Goal: Information Seeking & Learning: Learn about a topic

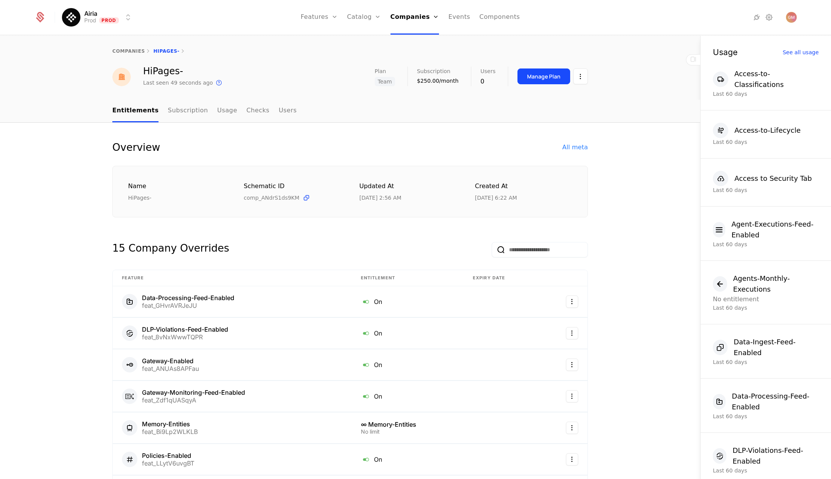
click at [371, 40] on link "Plans" at bounding box center [376, 38] width 40 height 6
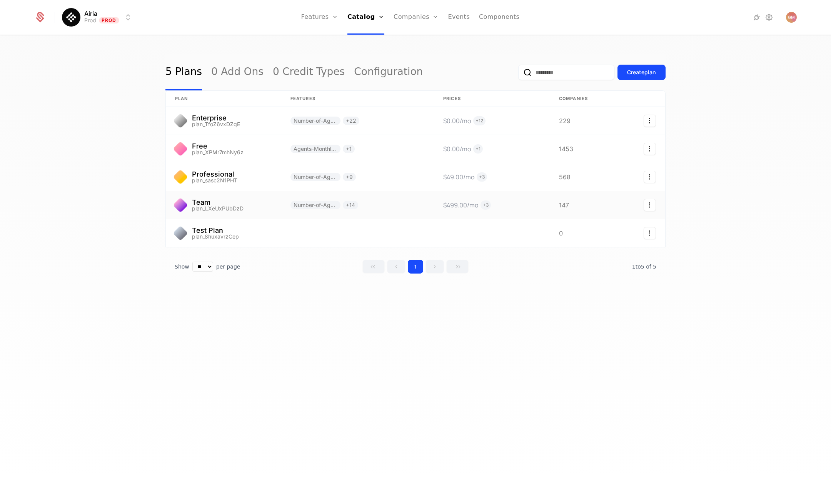
click at [195, 204] on link at bounding box center [223, 205] width 115 height 28
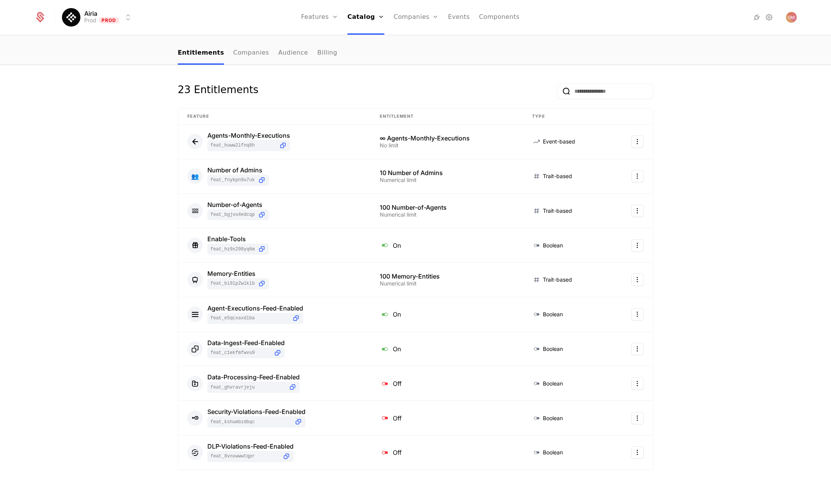
scroll to position [141, 0]
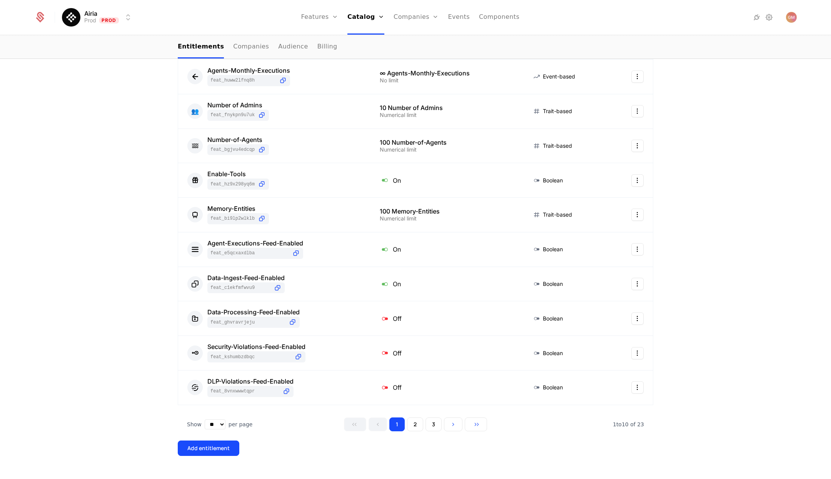
click at [415, 423] on button "2" at bounding box center [415, 425] width 16 height 14
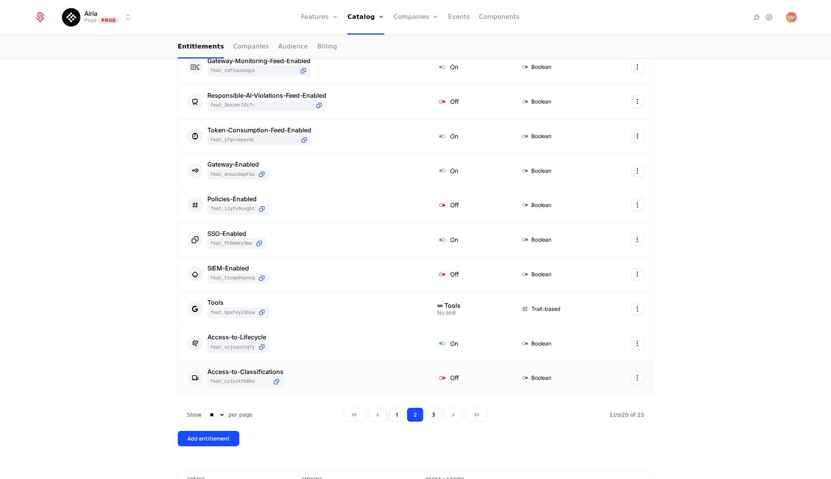
scroll to position [155, 0]
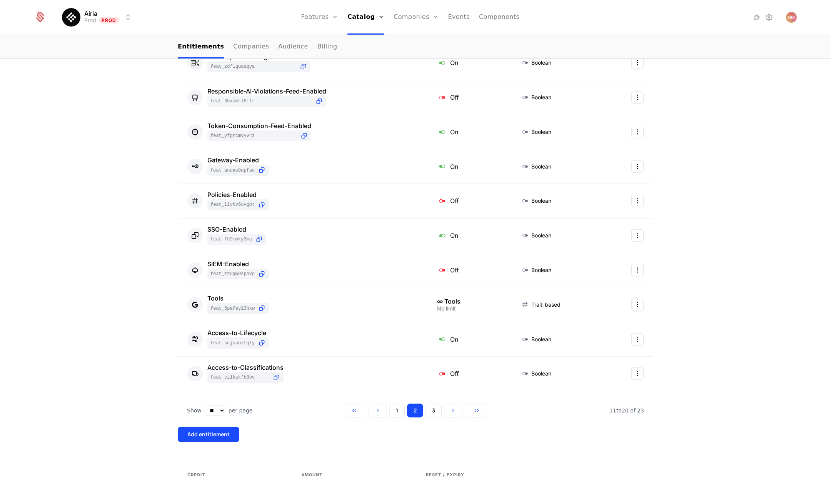
click at [433, 409] on button "3" at bounding box center [434, 411] width 16 height 14
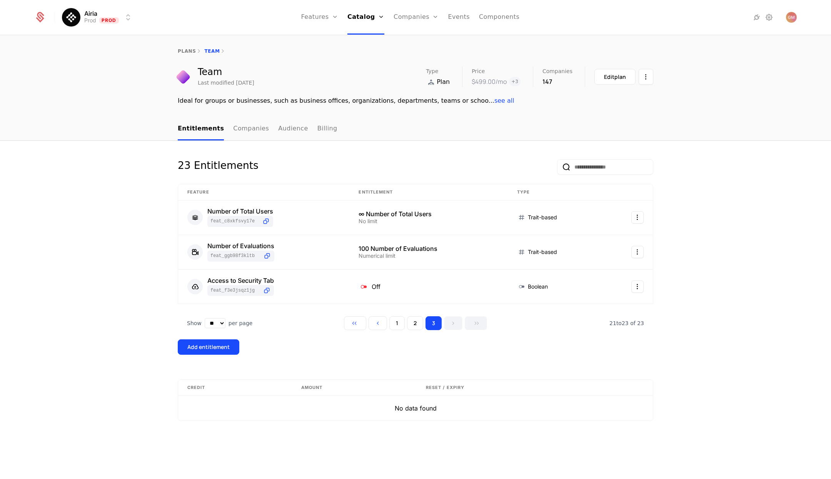
scroll to position [0, 0]
click at [414, 317] on button "2" at bounding box center [415, 323] width 16 height 14
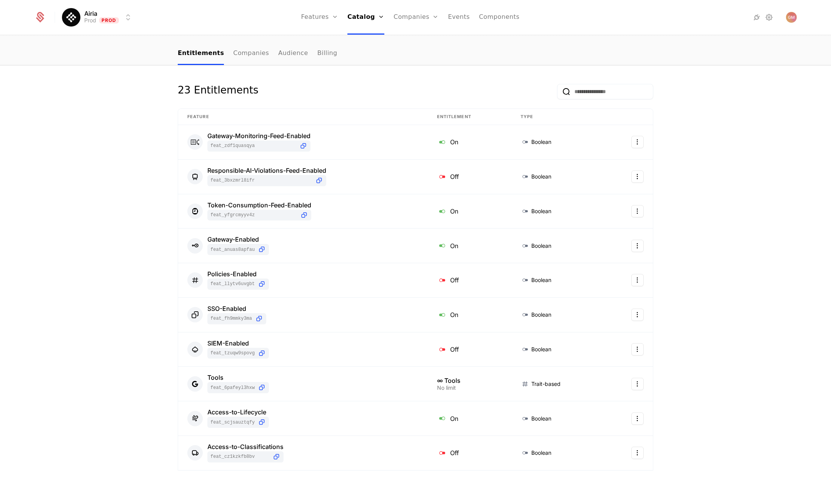
scroll to position [224, 0]
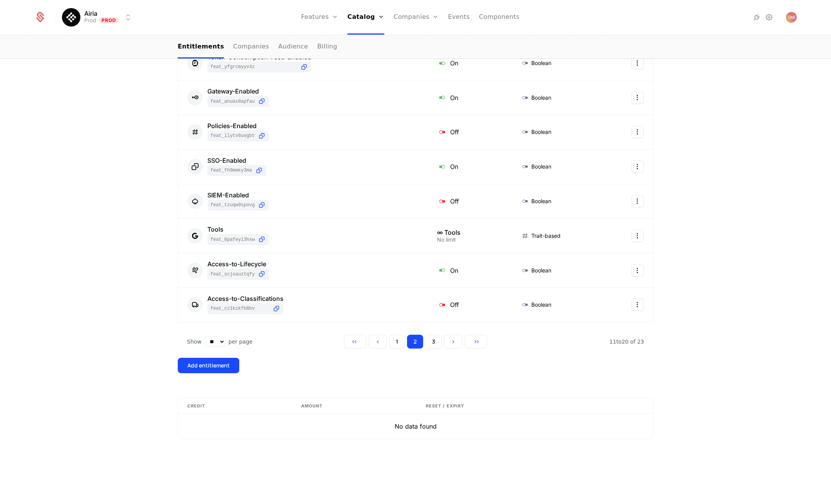
click at [396, 341] on button "1" at bounding box center [396, 342] width 15 height 14
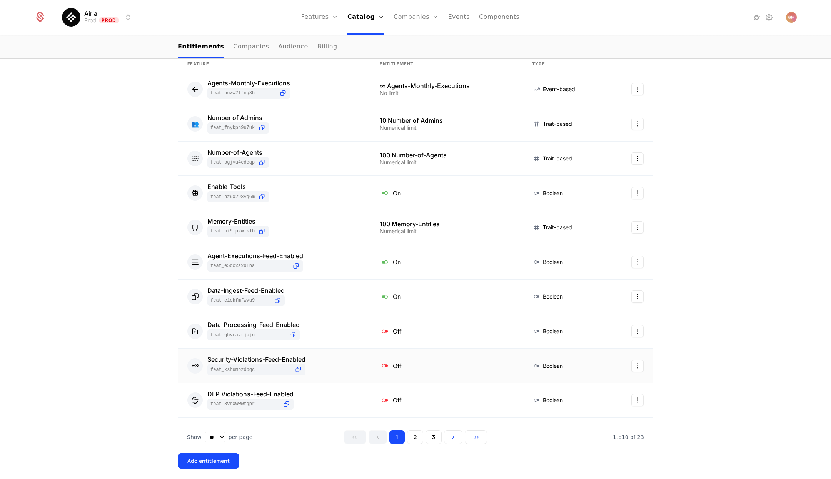
scroll to position [72, 0]
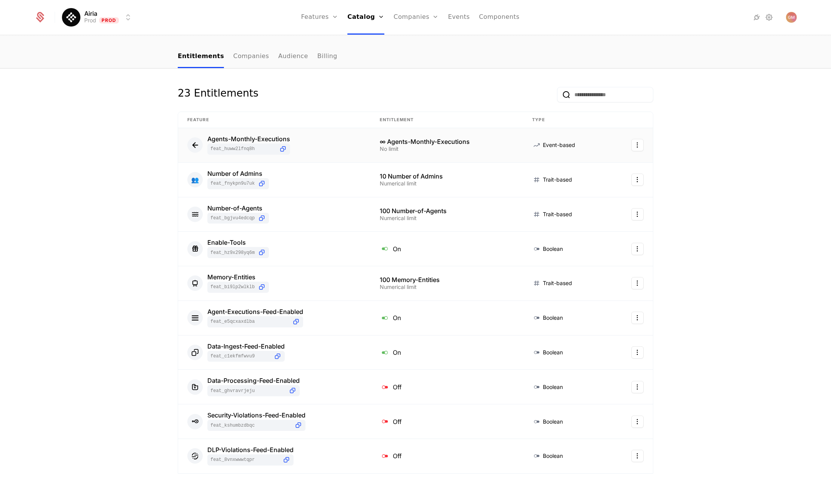
click at [264, 139] on div "Agents-Monthly-Executions" at bounding box center [248, 139] width 83 height 6
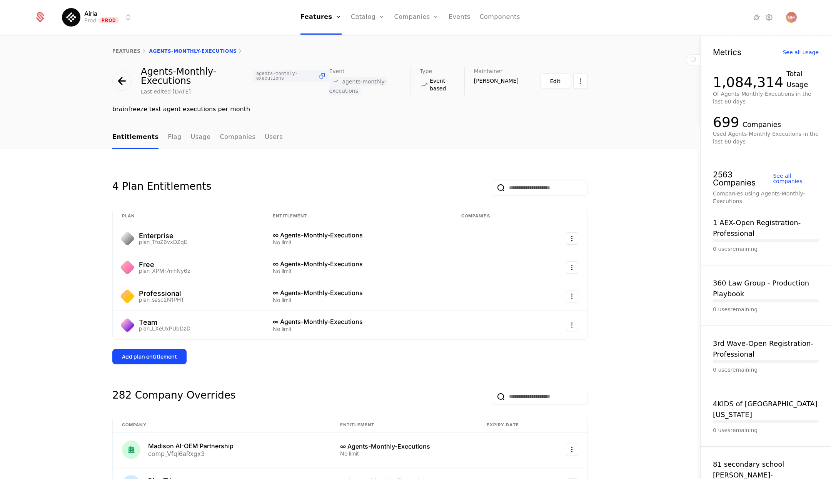
click at [551, 82] on div "Edit" at bounding box center [555, 81] width 10 height 8
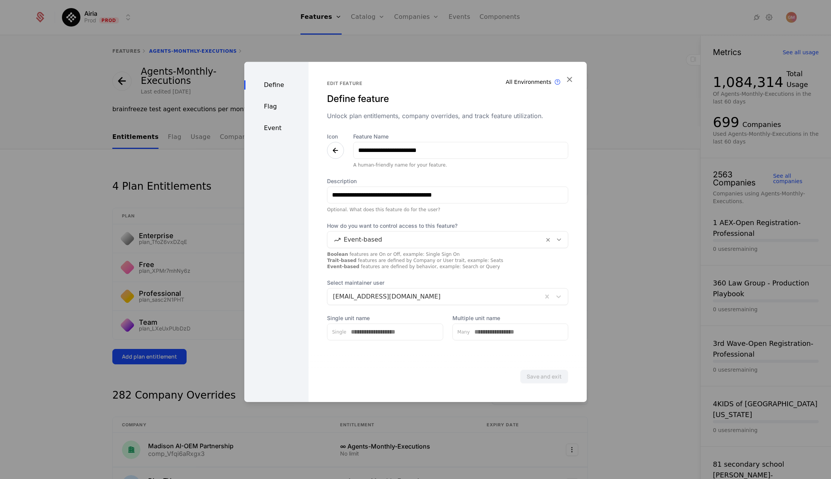
click at [269, 102] on div "Flag" at bounding box center [276, 106] width 64 height 9
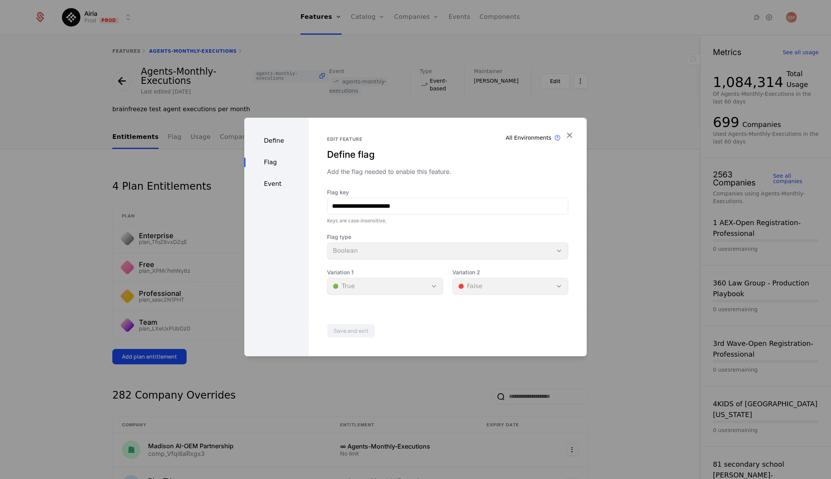
click at [272, 143] on div "Define" at bounding box center [276, 140] width 64 height 9
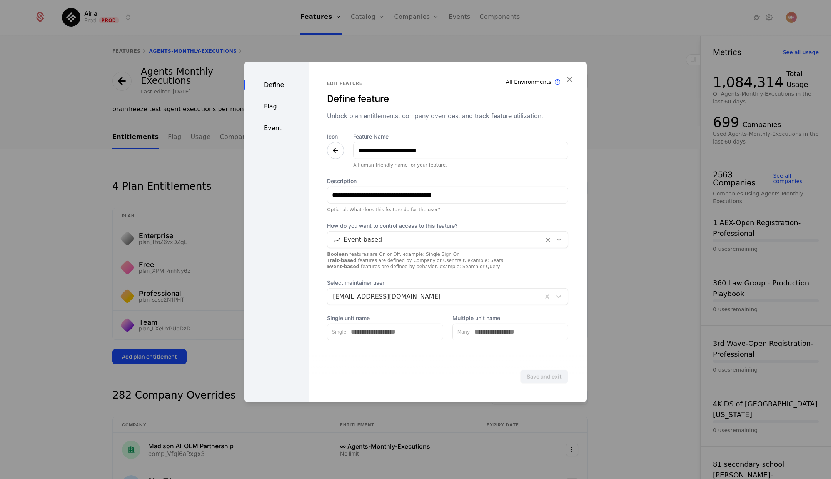
click at [270, 108] on div "Flag" at bounding box center [276, 106] width 64 height 9
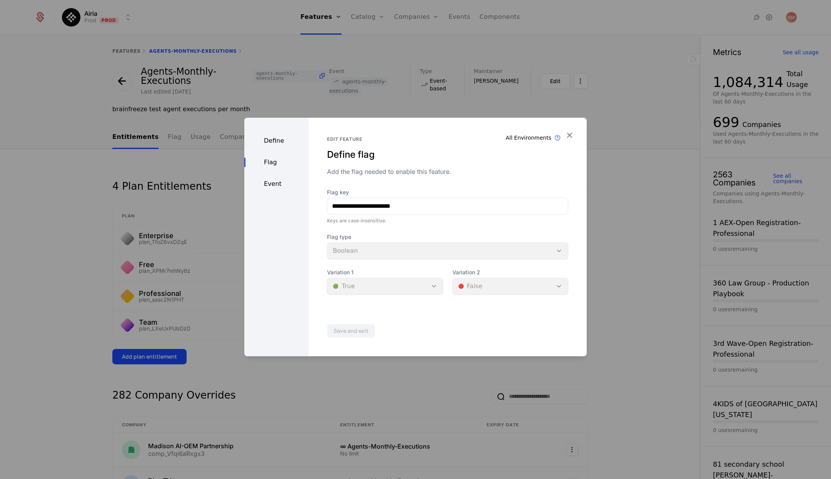
click at [271, 179] on div "Define Flag Event" at bounding box center [276, 237] width 64 height 239
click at [269, 182] on div "Event" at bounding box center [276, 183] width 64 height 9
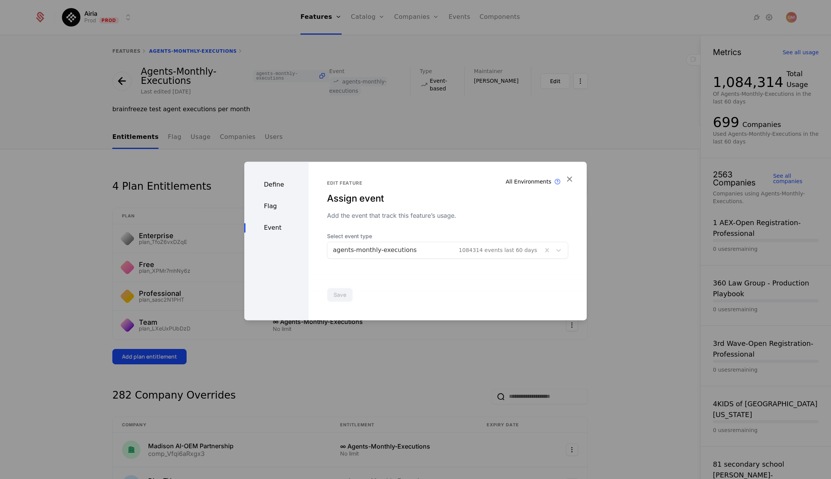
click at [269, 188] on div "Define" at bounding box center [276, 184] width 64 height 9
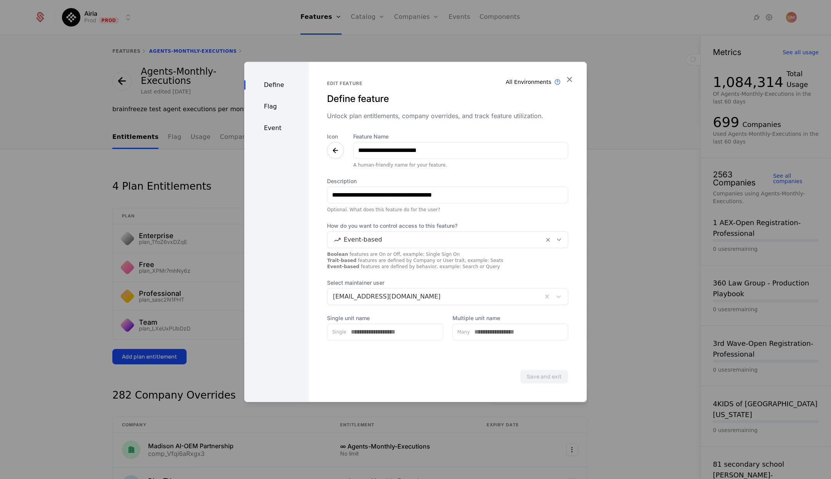
click at [268, 101] on div "Define Flag Event" at bounding box center [276, 232] width 64 height 340
click at [268, 106] on div "Flag" at bounding box center [276, 106] width 64 height 9
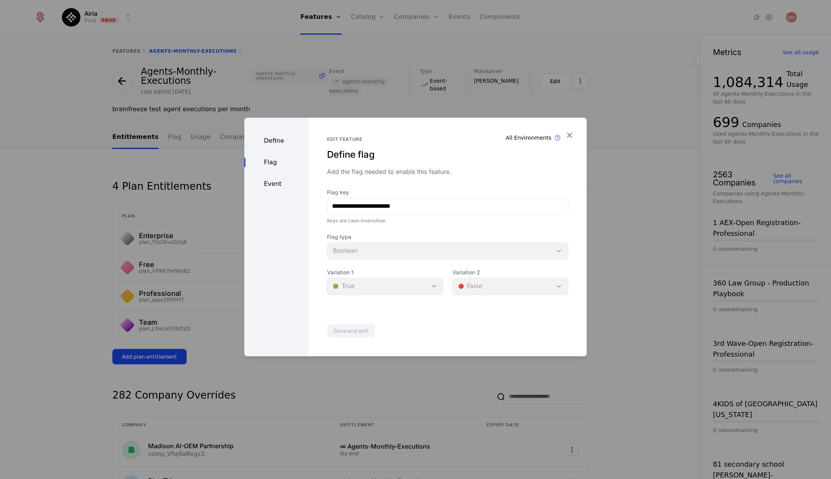
click at [271, 184] on div "Event" at bounding box center [276, 183] width 64 height 9
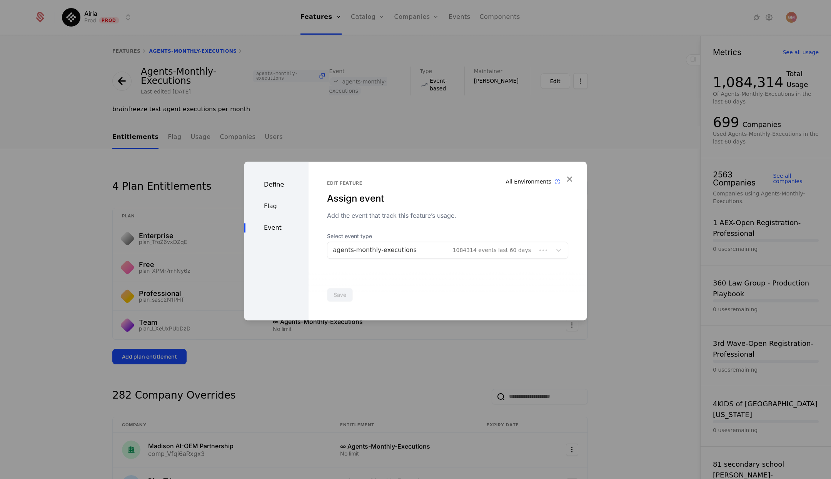
click at [268, 184] on div "Define" at bounding box center [276, 184] width 64 height 9
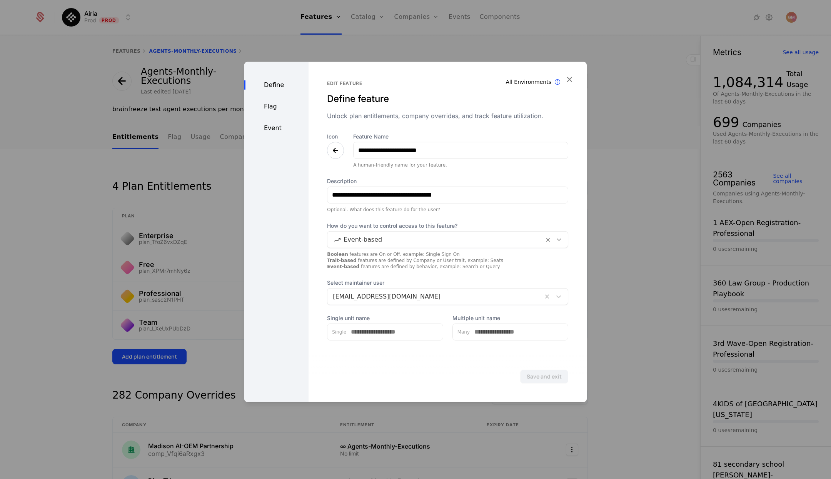
click at [573, 78] on icon "button" at bounding box center [570, 79] width 10 height 10
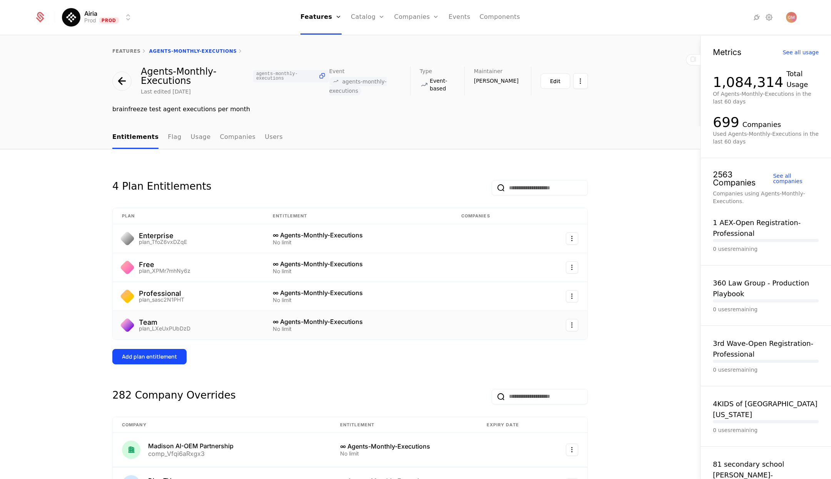
click at [145, 319] on div "Team" at bounding box center [165, 322] width 52 height 7
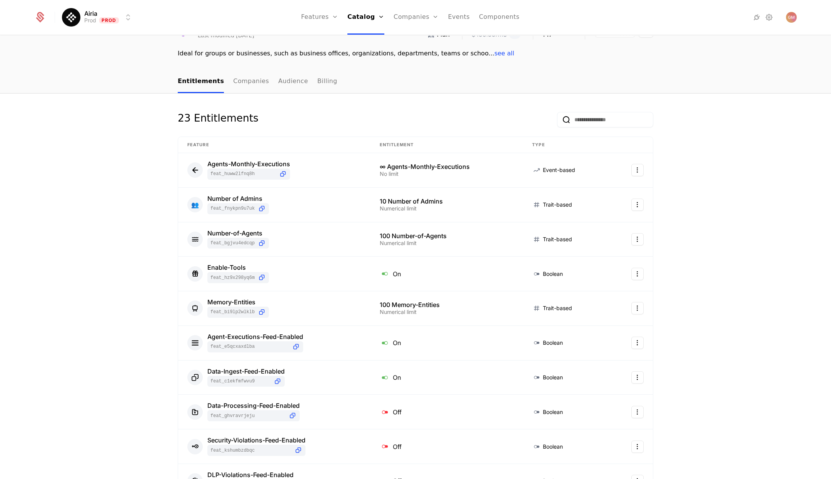
scroll to position [25, 0]
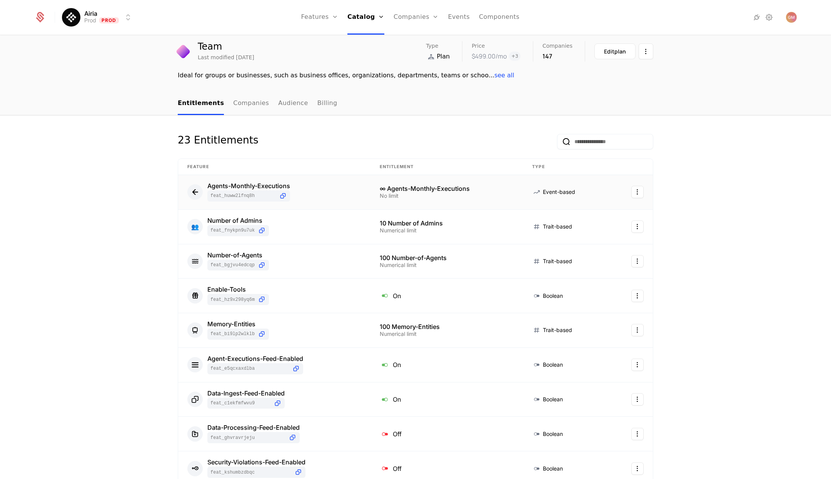
click at [640, 189] on html "Airia Prod Prod Features Features Flags Catalog Plans Add Ons Credits Configura…" at bounding box center [415, 239] width 831 height 479
click at [581, 229] on div "Edit" at bounding box center [582, 229] width 13 height 11
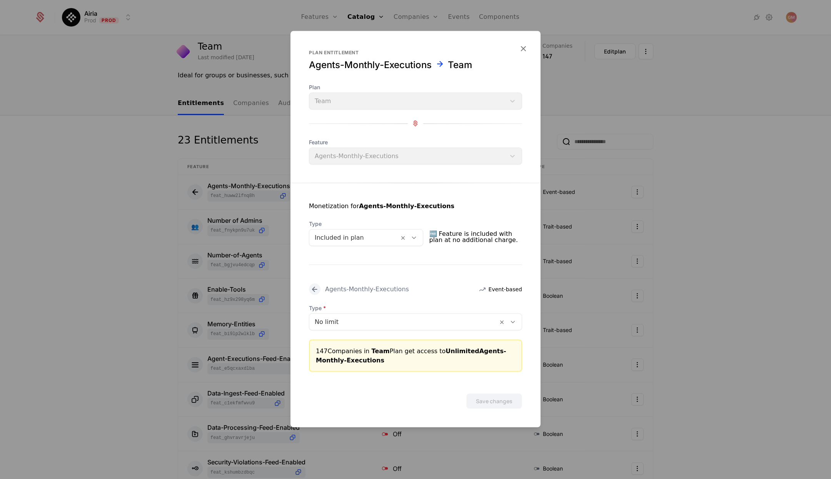
click at [521, 50] on icon "button" at bounding box center [523, 48] width 10 height 10
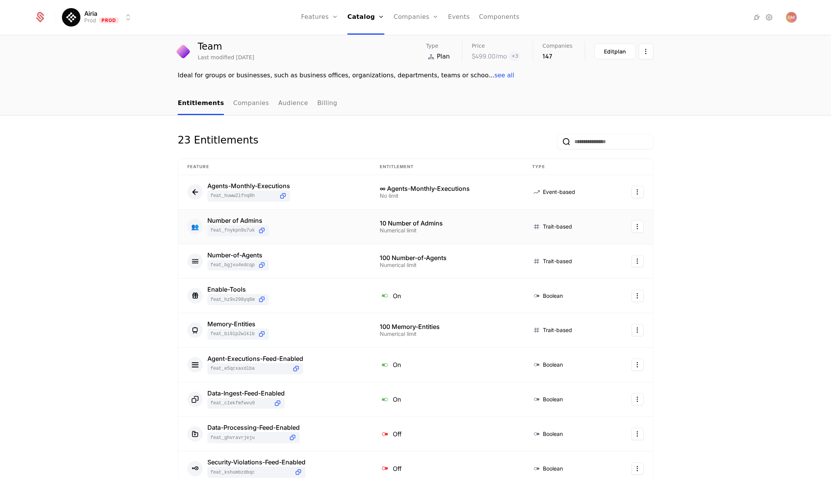
click at [237, 222] on div "Number of Admins" at bounding box center [238, 220] width 62 height 6
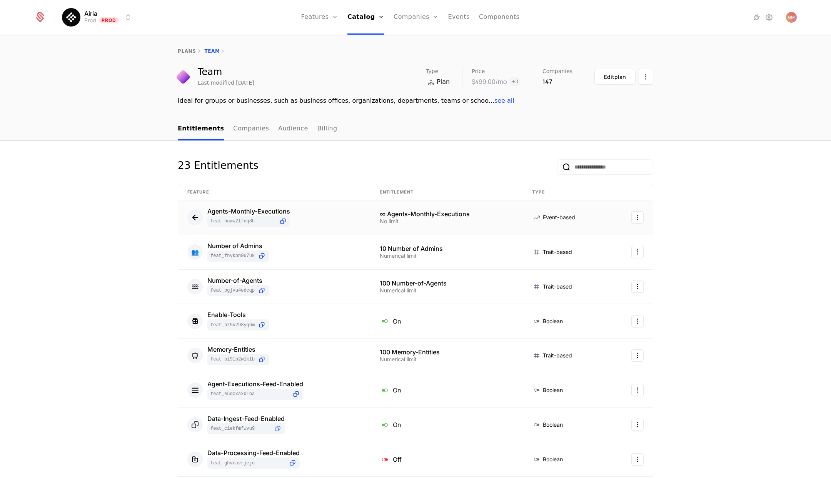
click at [409, 216] on div "∞ Agents-Monthly-Executions" at bounding box center [447, 214] width 134 height 6
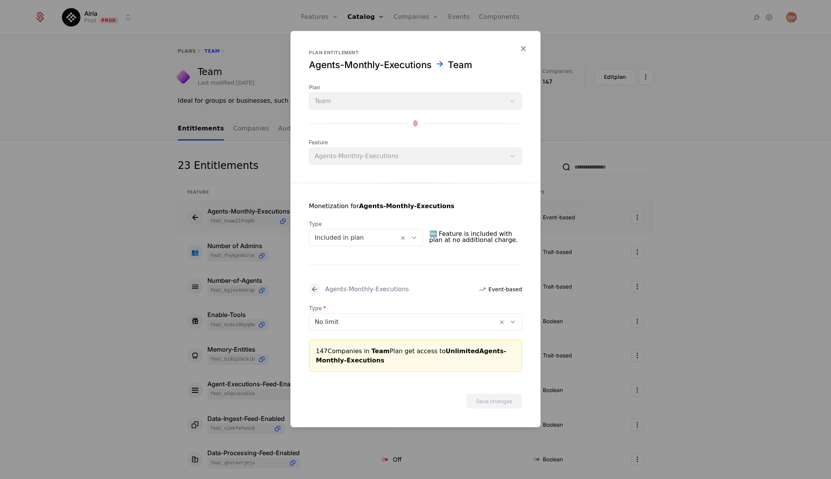
click at [525, 47] on icon "button" at bounding box center [523, 48] width 10 height 10
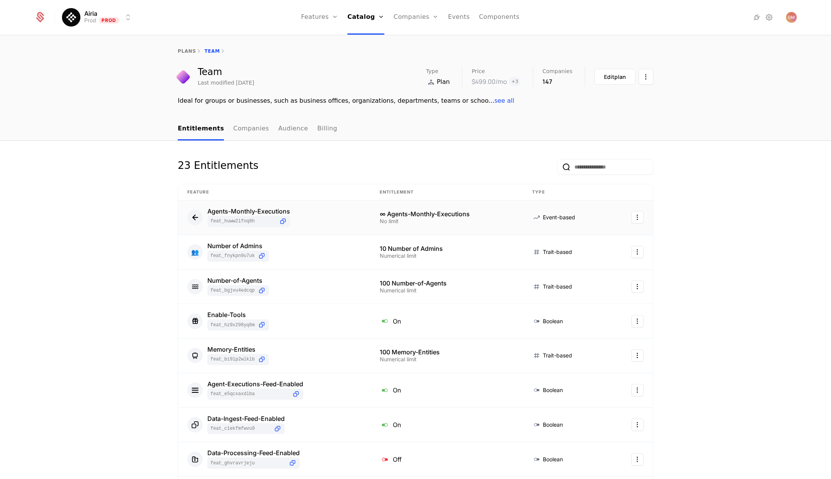
click at [231, 212] on div "Agents-Monthly-Executions" at bounding box center [248, 211] width 83 height 6
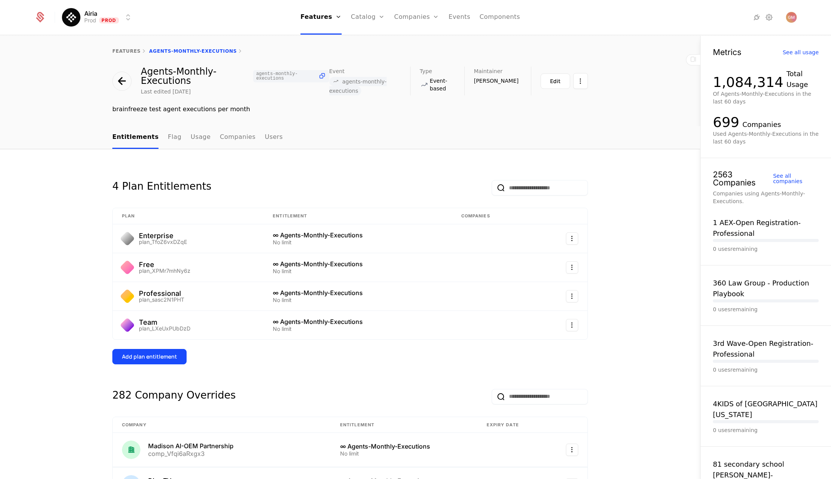
click at [168, 138] on link "Flag" at bounding box center [174, 137] width 13 height 23
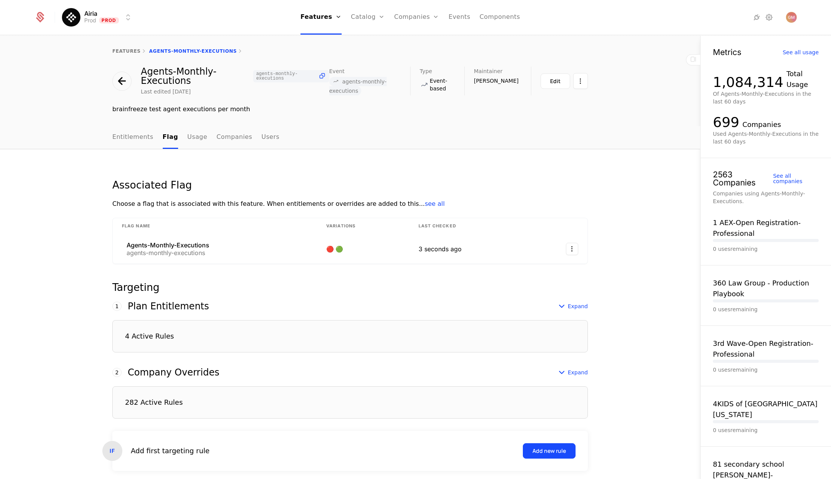
click at [194, 137] on link "Usage" at bounding box center [197, 137] width 20 height 23
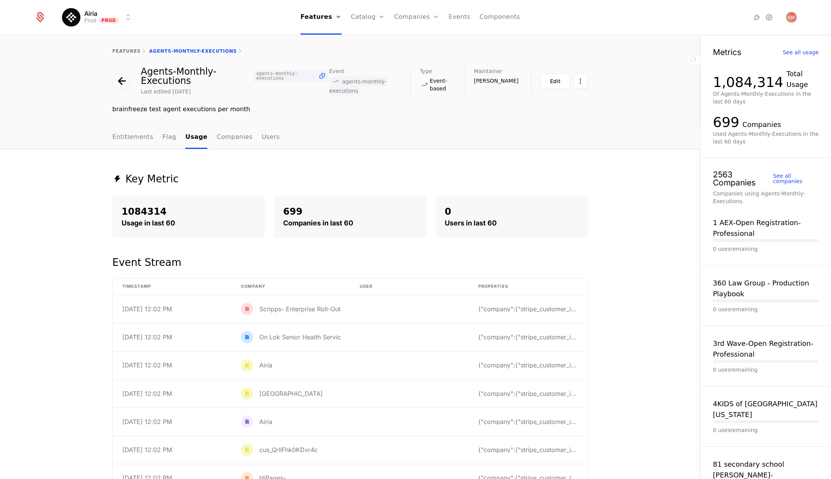
click at [237, 138] on link "Companies" at bounding box center [235, 137] width 36 height 23
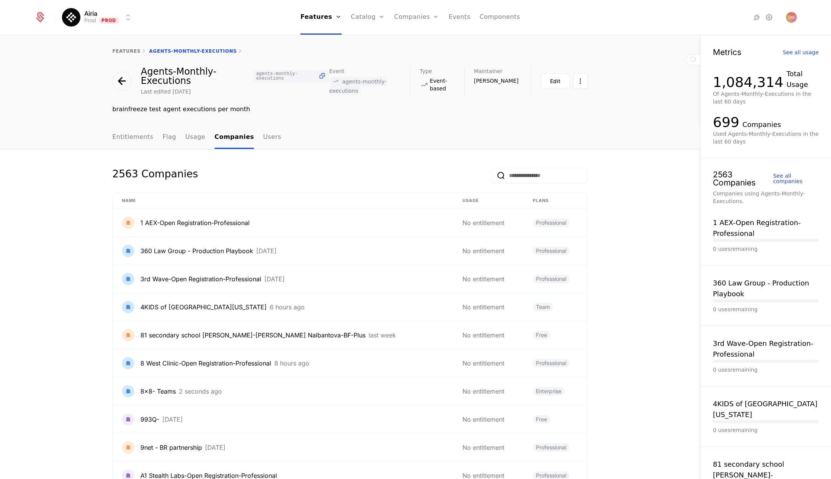
click at [263, 139] on link "Users" at bounding box center [272, 137] width 18 height 23
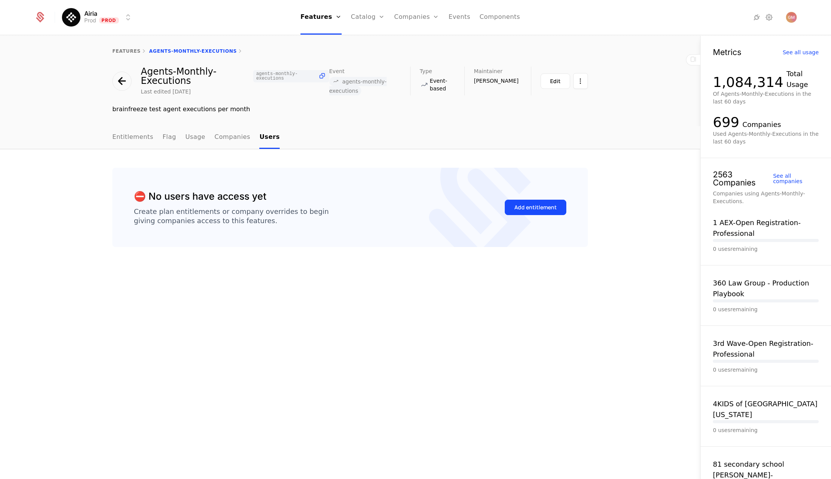
click at [120, 137] on link "Entitlements" at bounding box center [132, 137] width 41 height 23
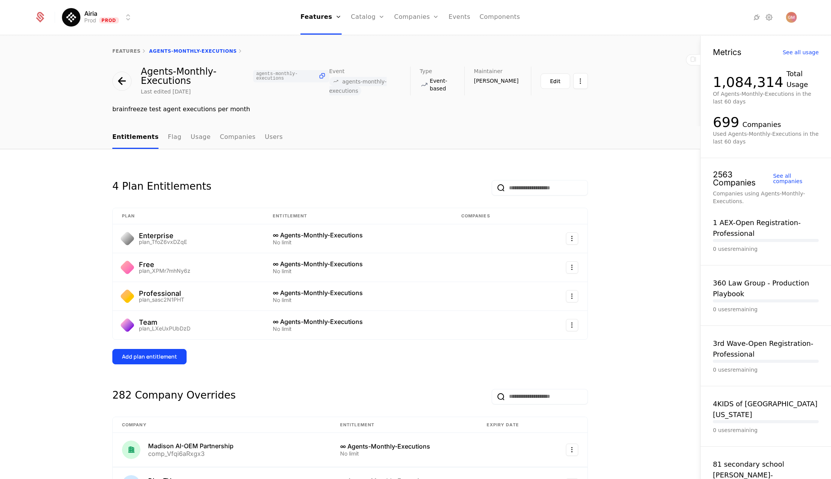
click at [581, 82] on html "Airia Prod Prod Features Features Flags Catalog Plans Add Ons Credits Configura…" at bounding box center [415, 239] width 831 height 479
click at [635, 88] on html "Airia Prod Prod Features Features Flags Catalog Plans Add Ons Credits Configura…" at bounding box center [415, 239] width 831 height 479
click at [558, 82] on div "Edit" at bounding box center [555, 81] width 10 height 8
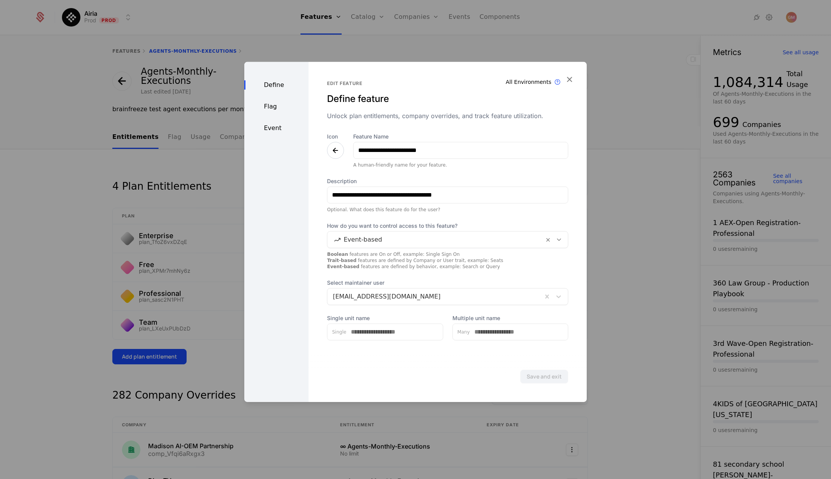
click at [274, 110] on div "Flag" at bounding box center [276, 106] width 64 height 9
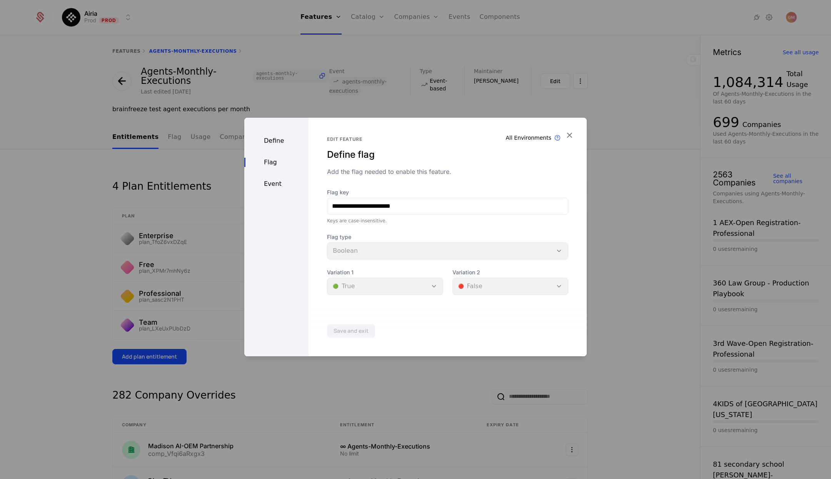
click at [271, 187] on div "Event" at bounding box center [276, 183] width 64 height 9
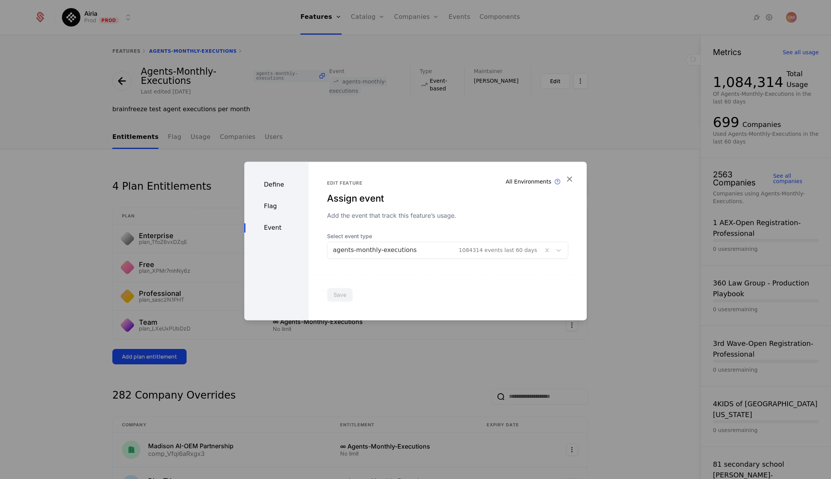
click at [271, 188] on div "Define" at bounding box center [276, 184] width 64 height 9
